Goal: Find specific page/section: Find specific page/section

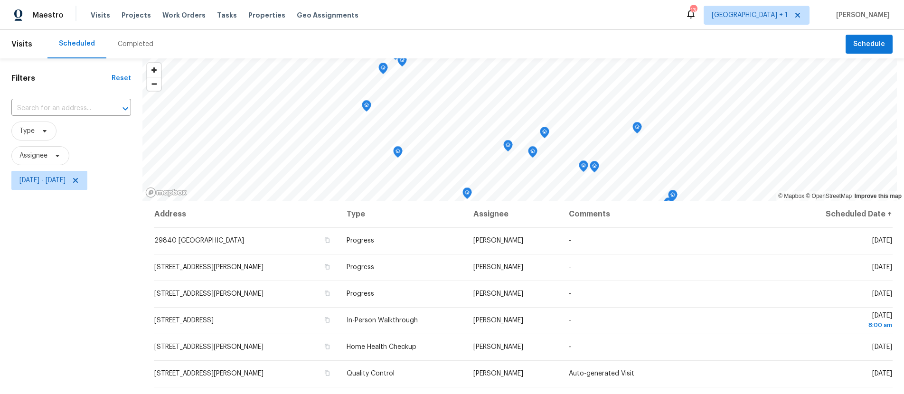
scroll to position [75, 0]
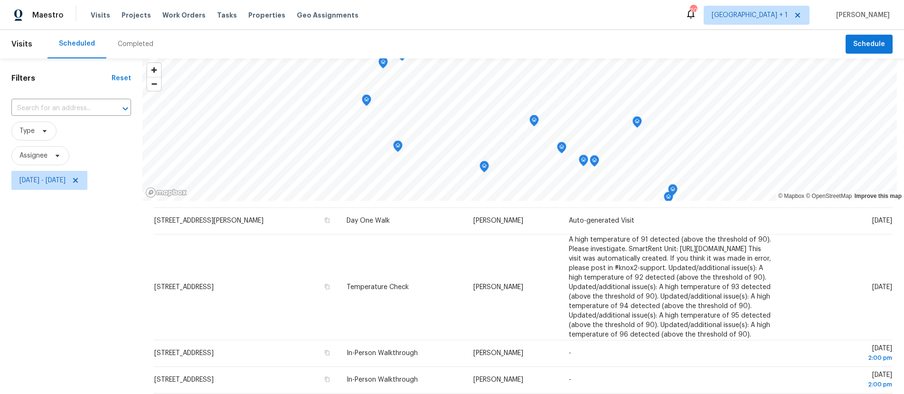
scroll to position [344, 0]
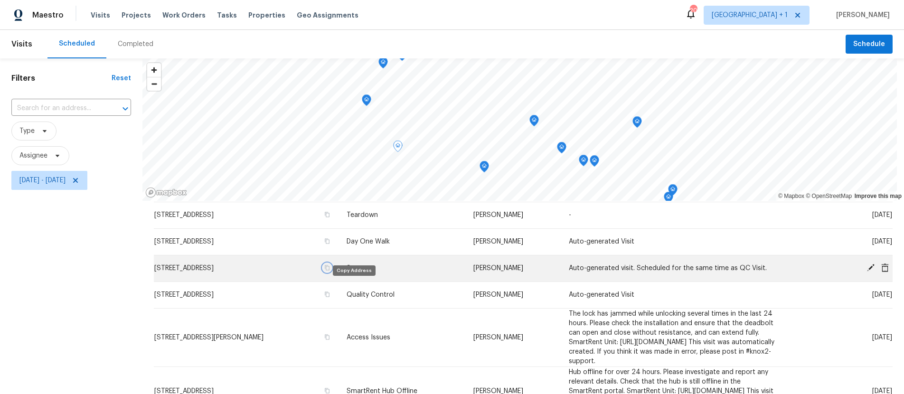
click at [330, 271] on icon "button" at bounding box center [327, 267] width 5 height 5
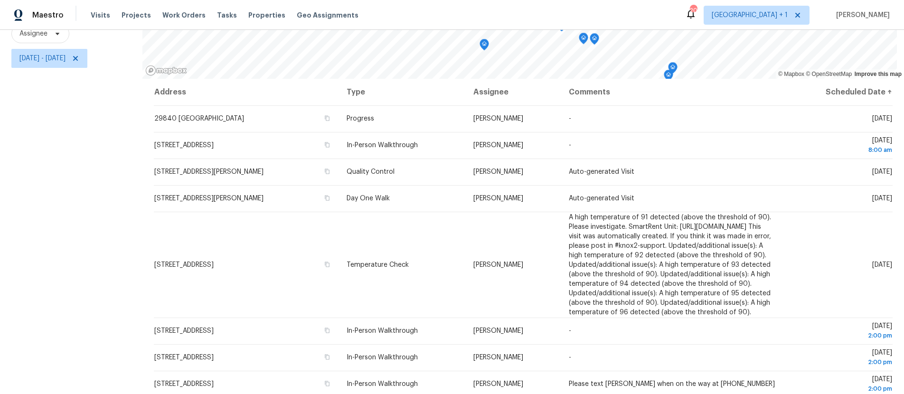
scroll to position [561, 0]
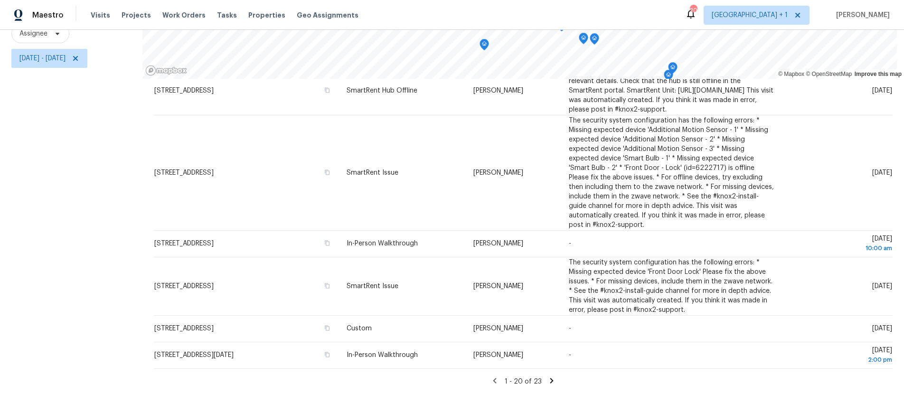
click at [550, 378] on icon at bounding box center [551, 380] width 3 height 5
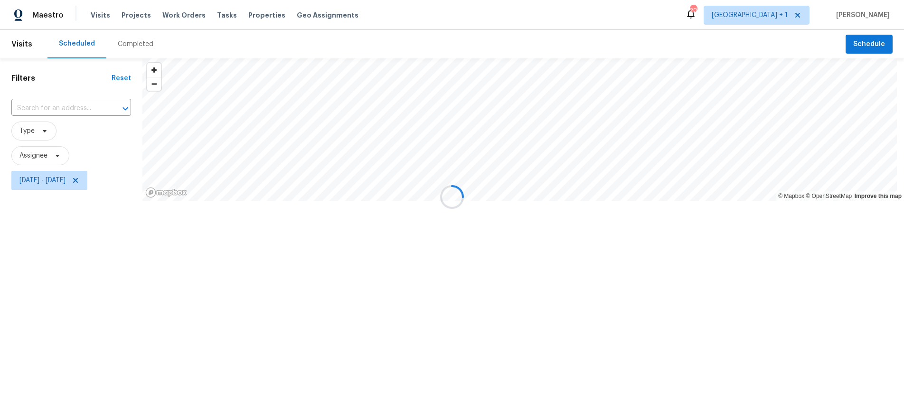
scroll to position [0, 0]
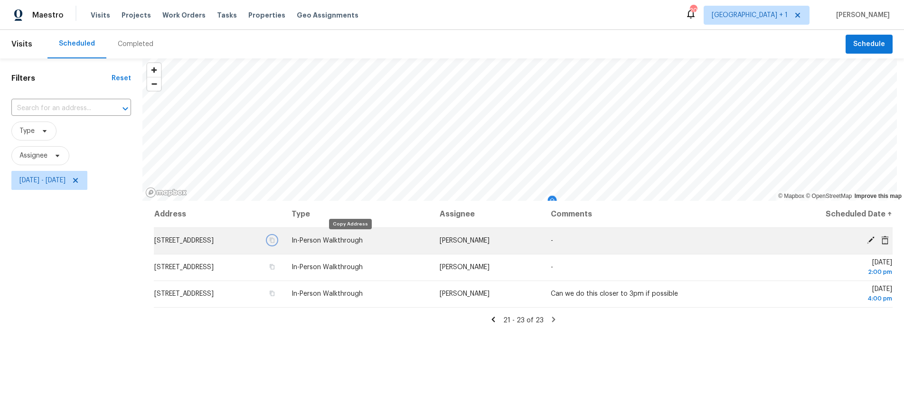
click at [275, 240] on icon "button" at bounding box center [272, 240] width 6 height 6
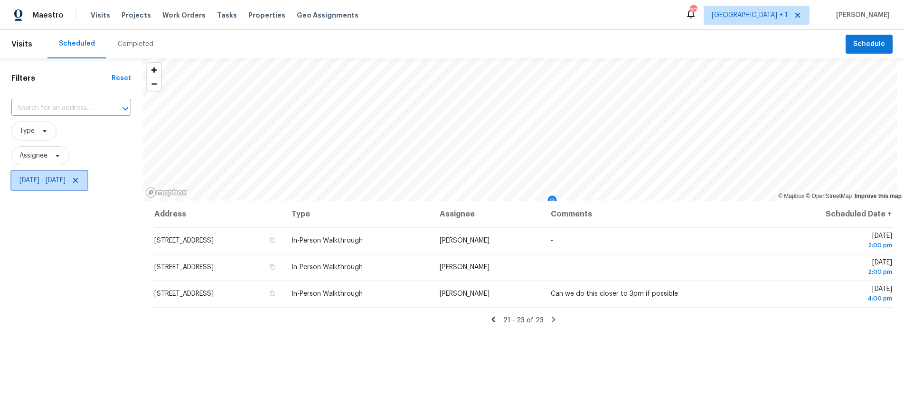
click at [79, 181] on icon at bounding box center [76, 181] width 8 height 8
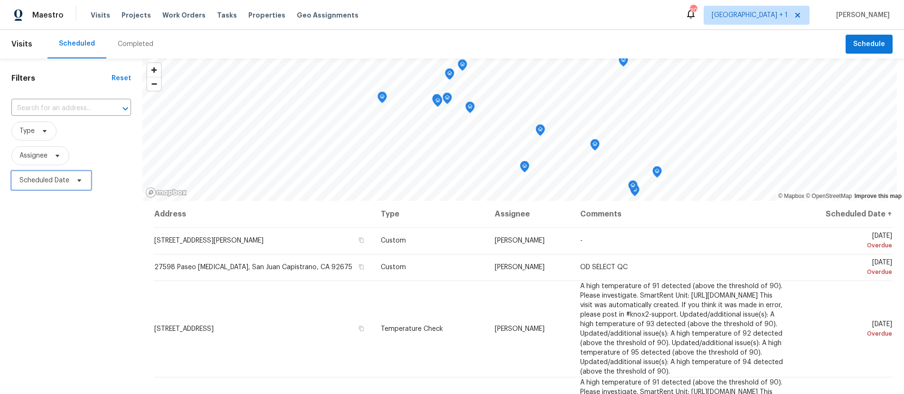
click at [78, 181] on icon at bounding box center [79, 181] width 8 height 8
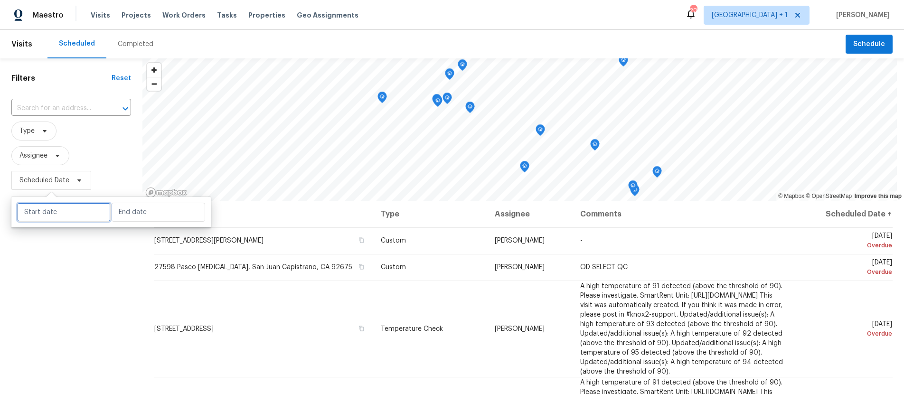
select select "8"
select select "2025"
select select "9"
select select "2025"
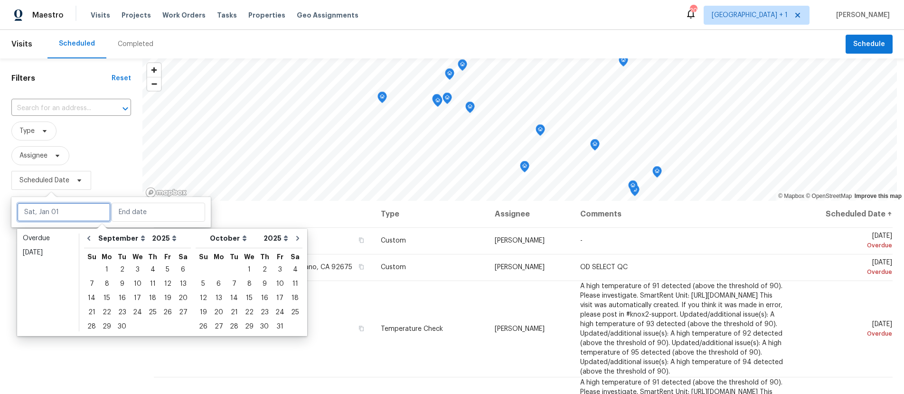
click at [37, 215] on input "text" at bounding box center [64, 212] width 94 height 19
click at [130, 272] on div "3" at bounding box center [138, 269] width 16 height 13
type input "Wed, Sep 03"
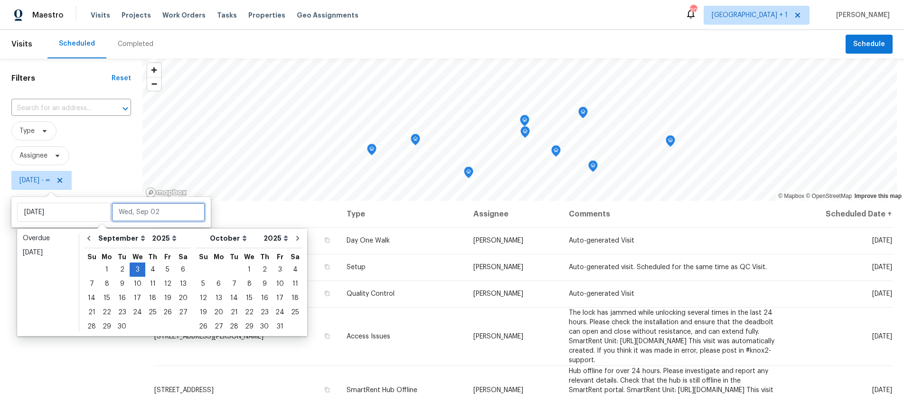
type input "Thu, Sep 04"
click at [165, 271] on div "5" at bounding box center [167, 269] width 15 height 13
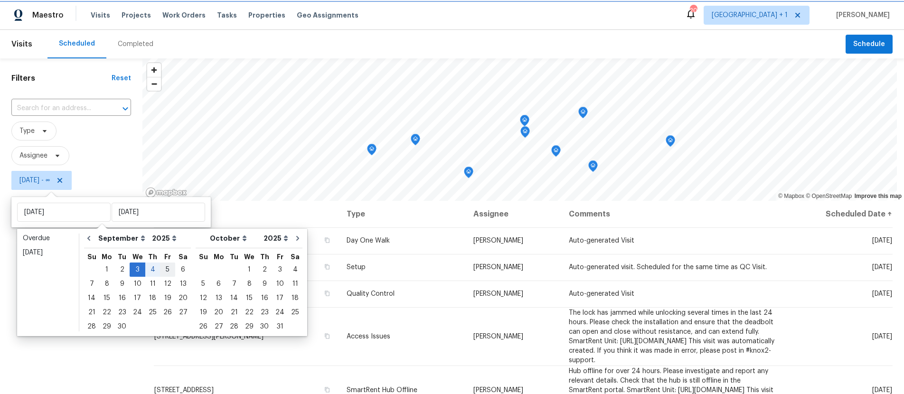
type input "Fri, Sep 05"
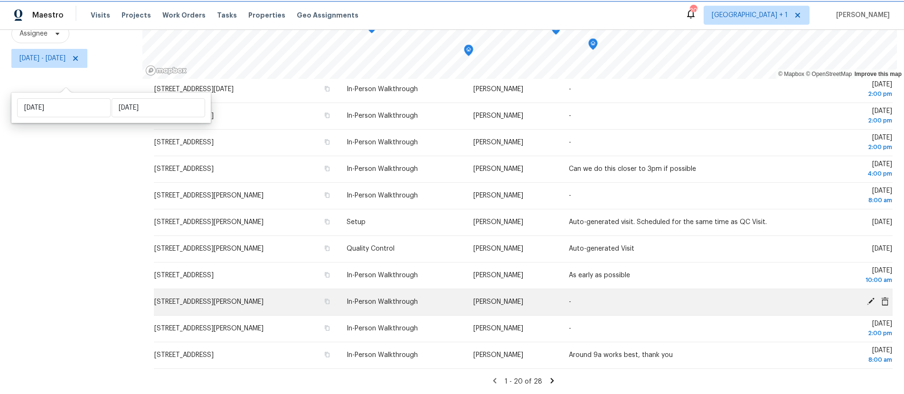
scroll to position [129, 0]
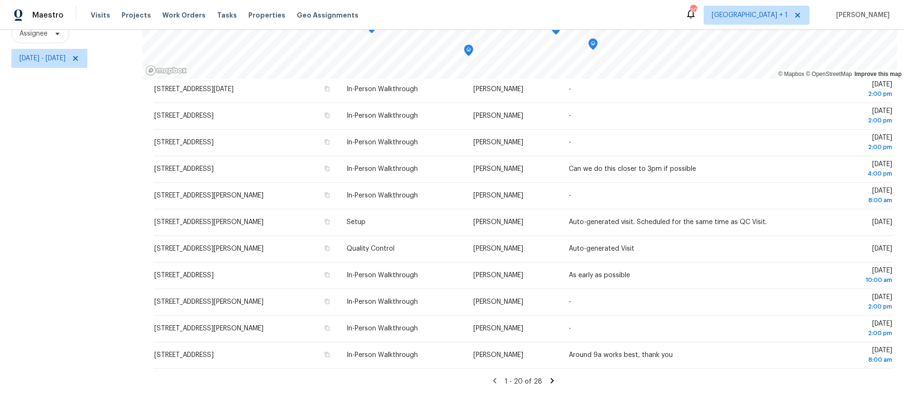
click at [548, 377] on icon at bounding box center [552, 381] width 9 height 9
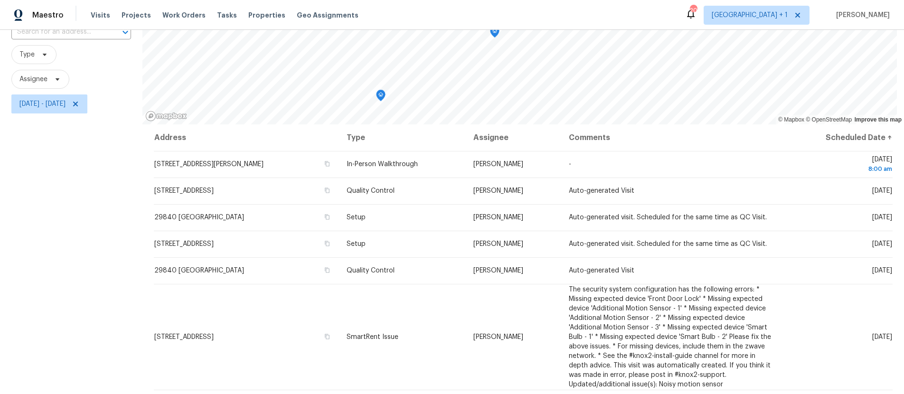
scroll to position [0, 0]
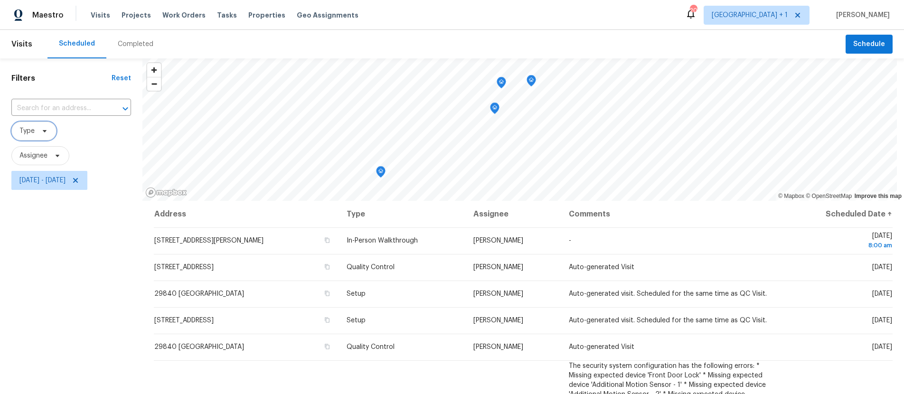
click at [32, 129] on span "Type" at bounding box center [26, 130] width 15 height 9
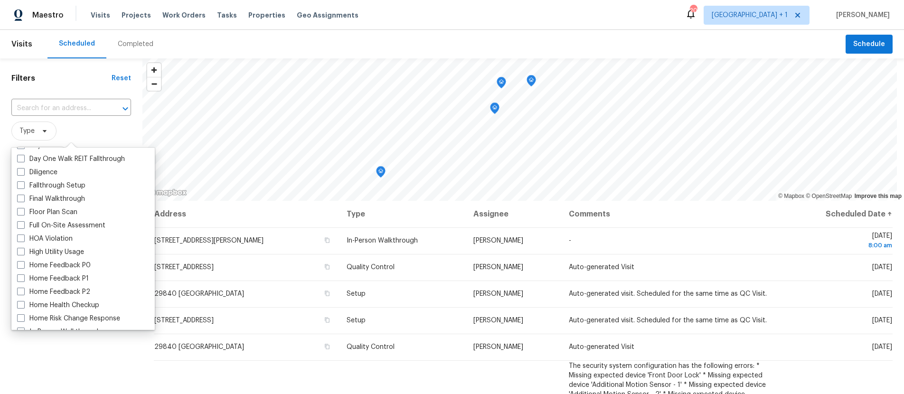
scroll to position [281, 0]
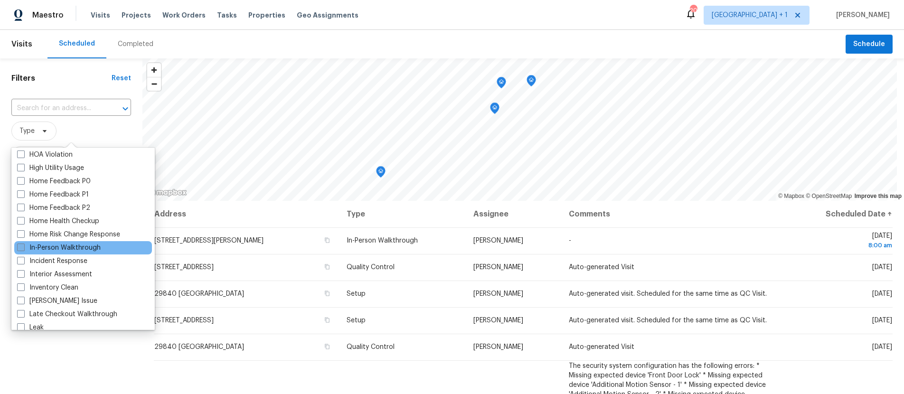
click at [21, 249] on span at bounding box center [21, 248] width 8 height 8
click at [21, 249] on input "In-Person Walkthrough" at bounding box center [20, 246] width 6 height 6
checkbox input "true"
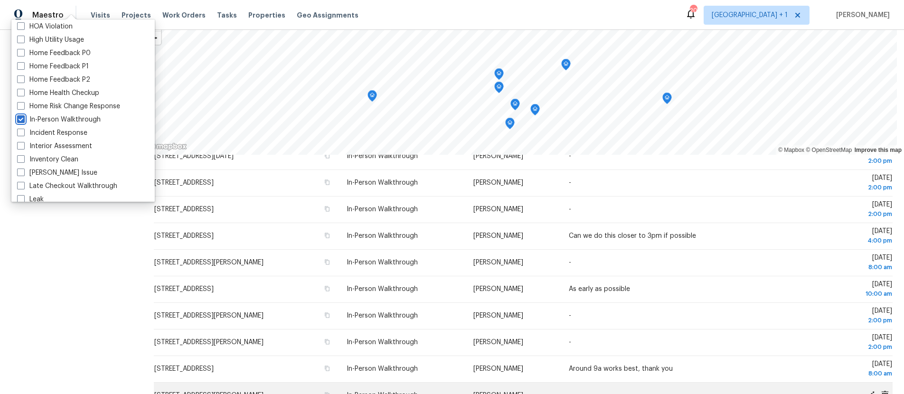
scroll to position [129, 0]
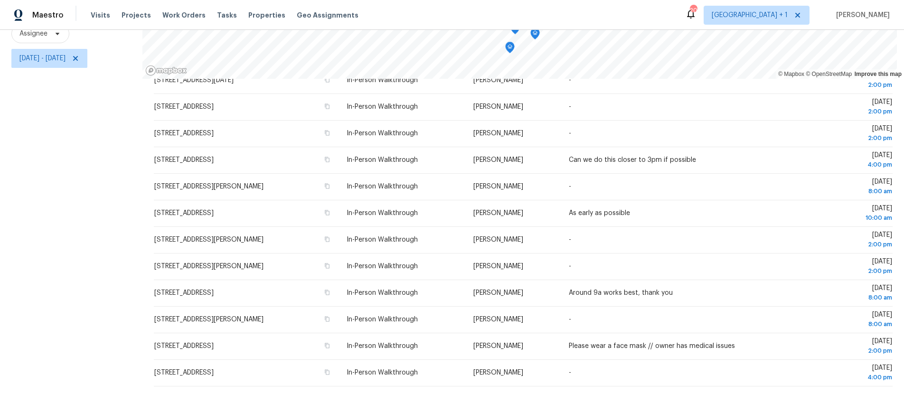
click at [17, 317] on div "Filters Reset ​ In-Person Walkthrough Assignee Wed, Sep 03 - Fri, Sep 05" at bounding box center [71, 165] width 142 height 458
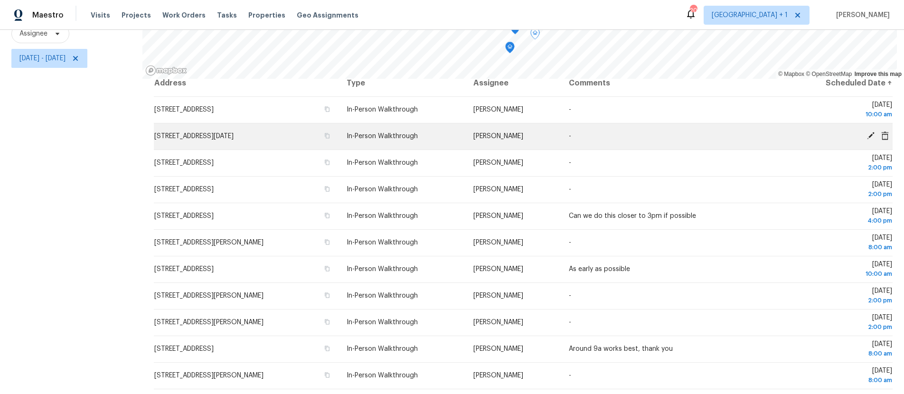
scroll to position [0, 0]
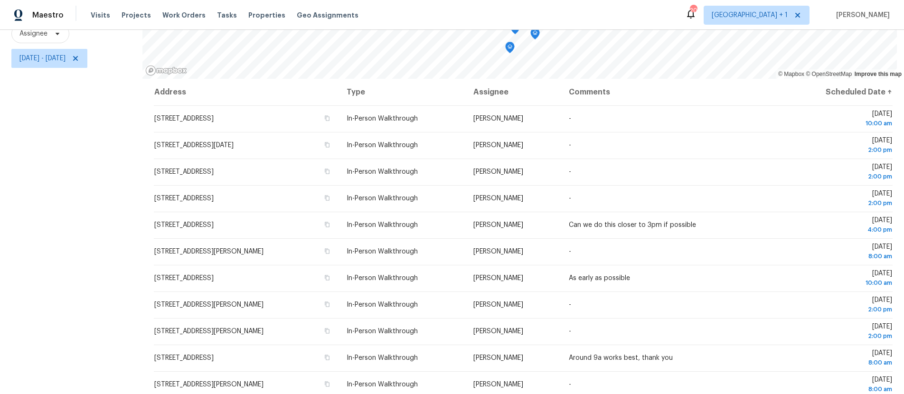
click at [72, 186] on div "Filters Reset ​ In-Person Walkthrough Assignee Wed, Sep 03 - Fri, Sep 05" at bounding box center [71, 165] width 142 height 458
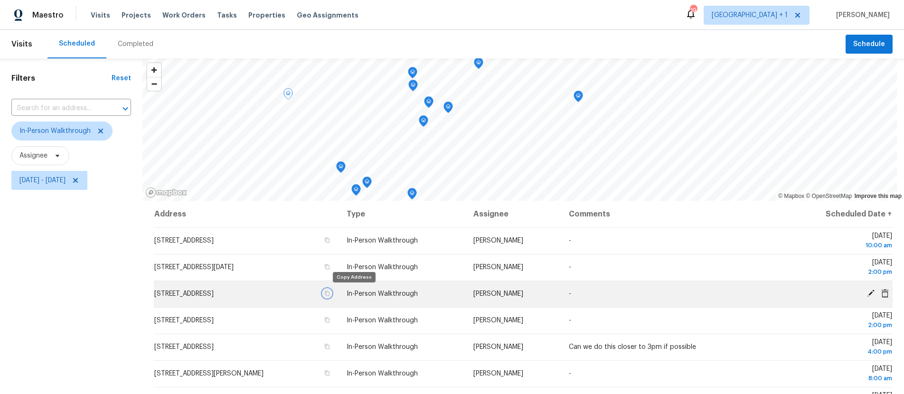
click at [330, 293] on icon "button" at bounding box center [327, 294] width 6 height 6
